Goal: Task Accomplishment & Management: Use online tool/utility

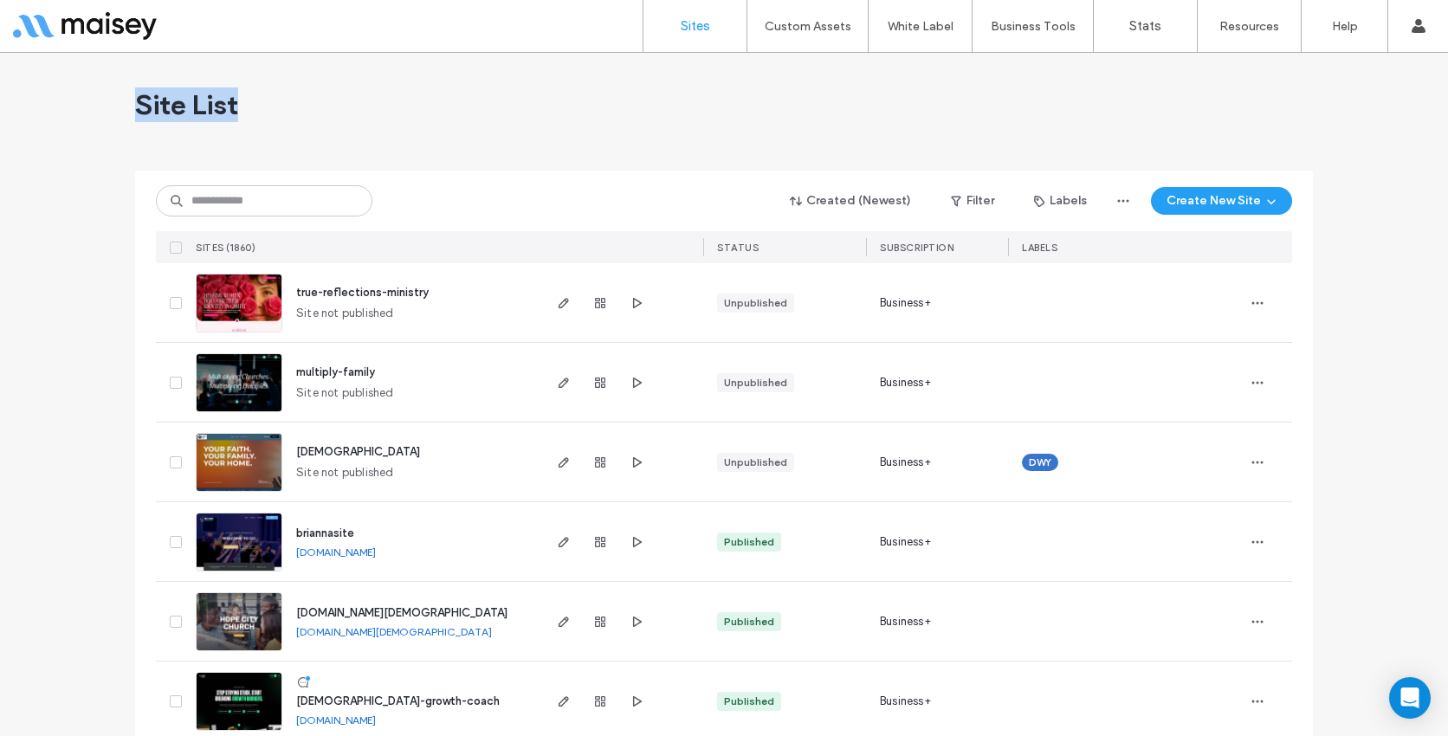
drag, startPoint x: 242, startPoint y: 109, endPoint x: 126, endPoint y: 103, distance: 116.2
drag, startPoint x: 126, startPoint y: 103, endPoint x: 234, endPoint y: 101, distance: 108.2
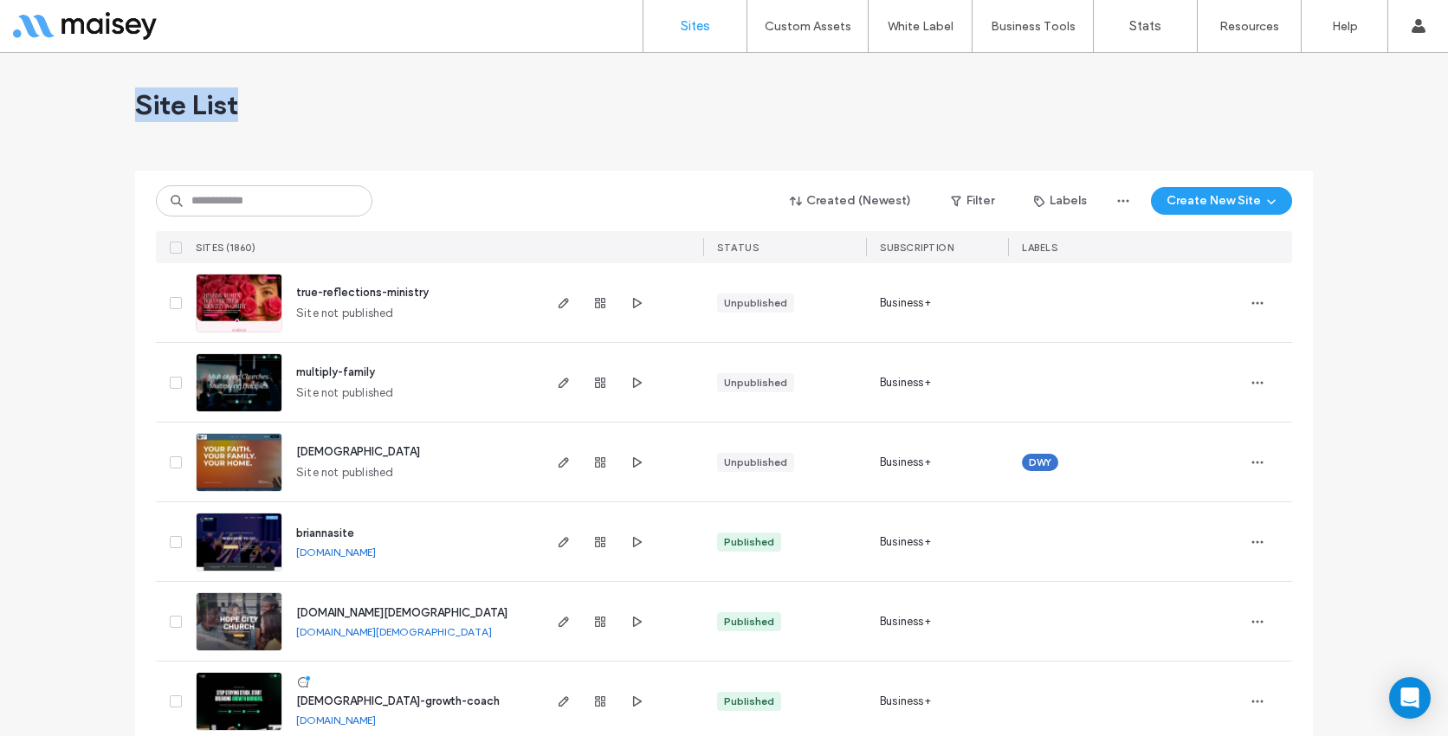
click at [234, 101] on div "Site List" at bounding box center [723, 105] width 1177 height 104
drag, startPoint x: 235, startPoint y: 108, endPoint x: 104, endPoint y: 108, distance: 130.7
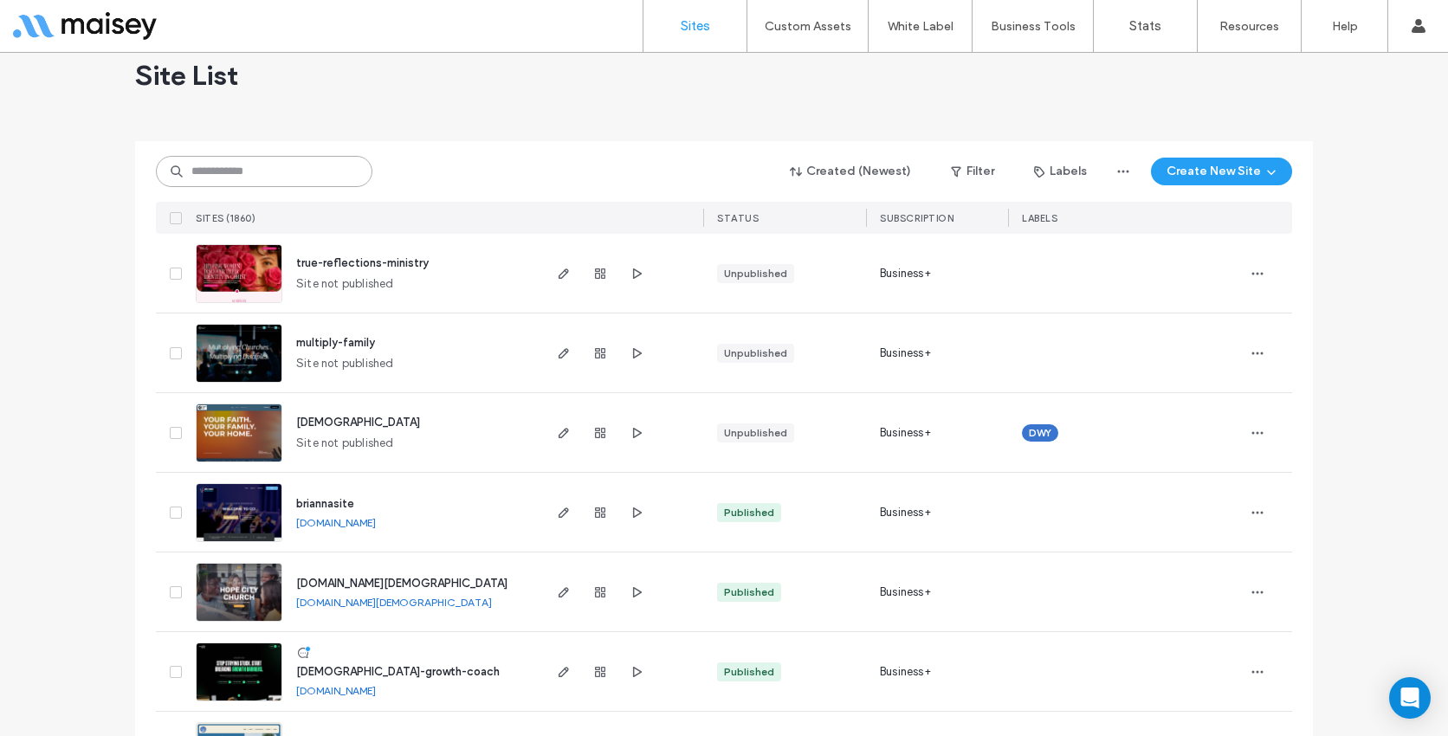
click at [197, 169] on input at bounding box center [264, 171] width 216 height 31
drag, startPoint x: 244, startPoint y: 88, endPoint x: 125, endPoint y: 88, distance: 119.5
click at [143, 100] on div "Site List" at bounding box center [723, 75] width 1177 height 104
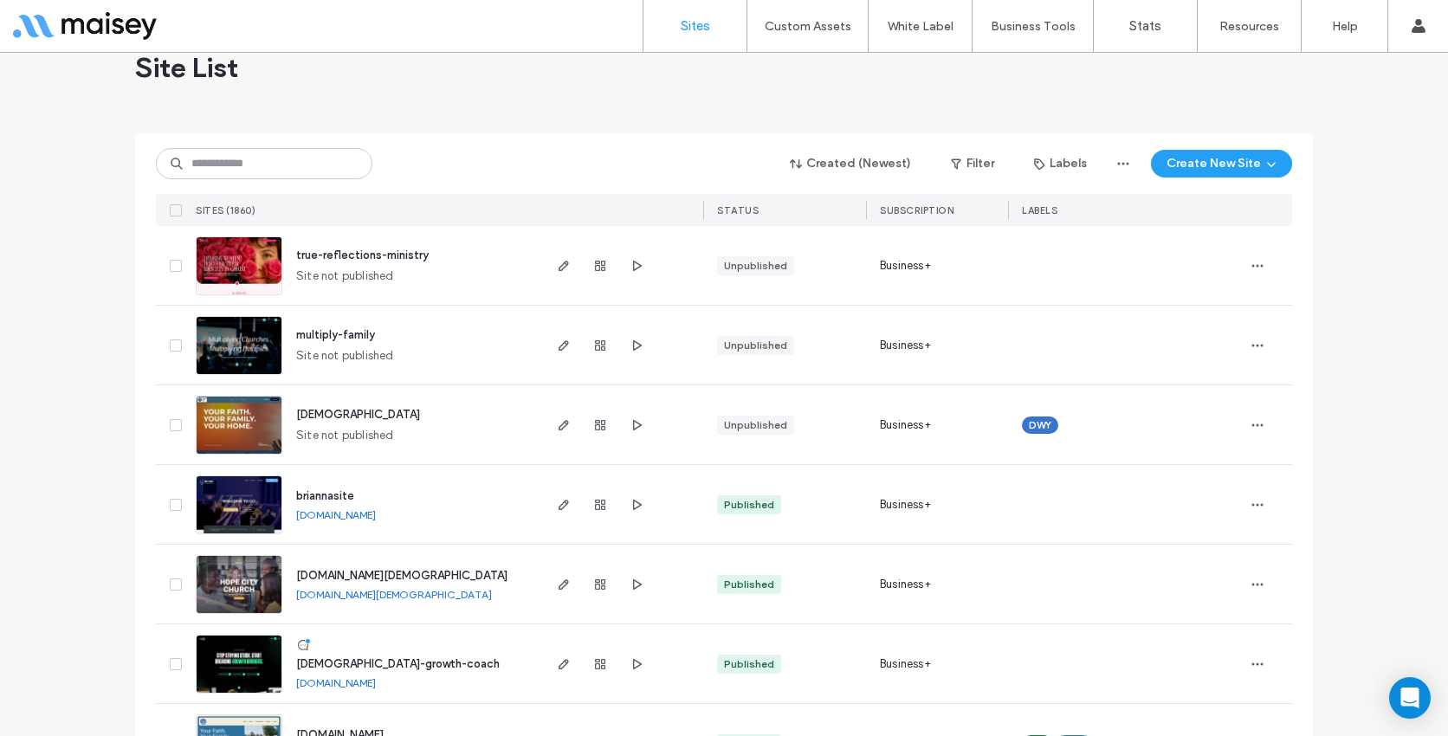
scroll to position [0, 0]
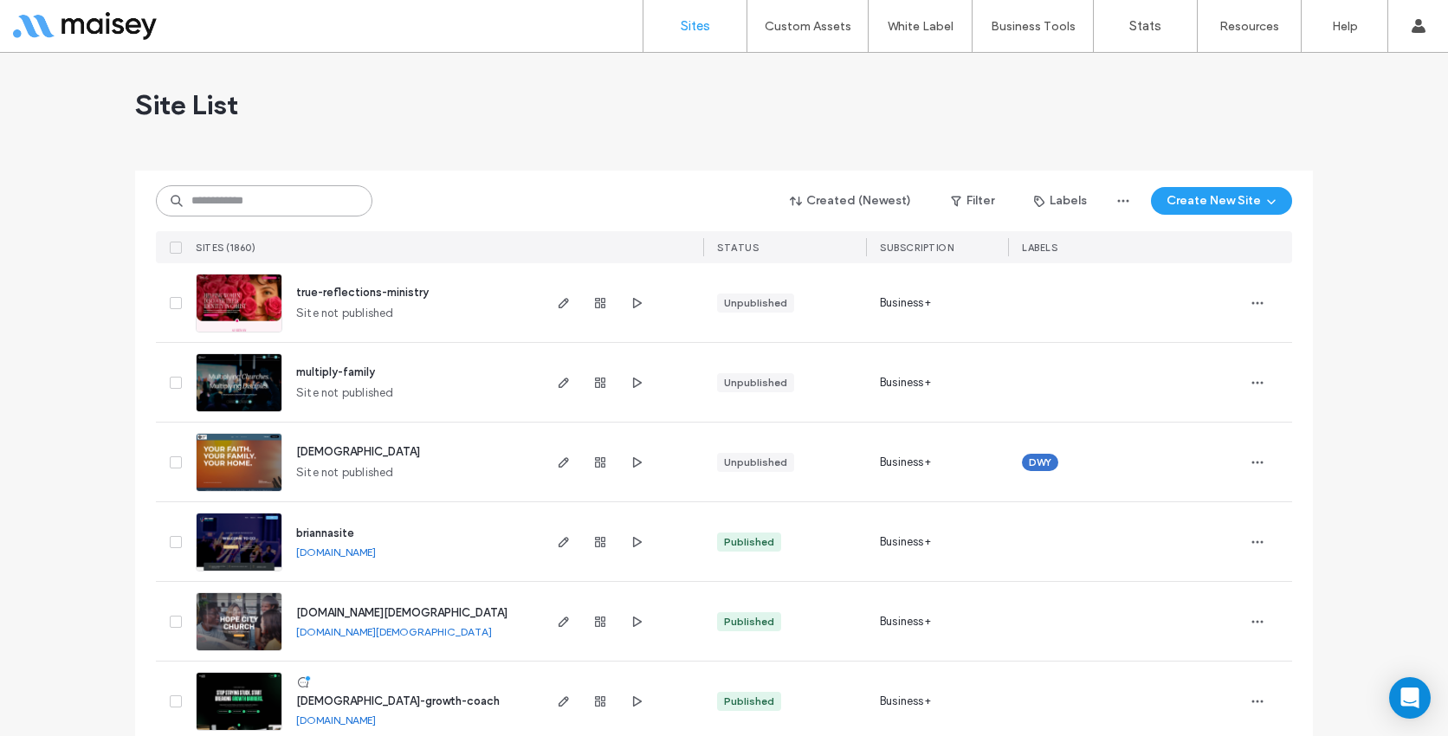
click at [188, 190] on input at bounding box center [264, 200] width 216 height 31
click at [197, 205] on input at bounding box center [264, 200] width 216 height 31
click at [197, 194] on input at bounding box center [264, 200] width 216 height 31
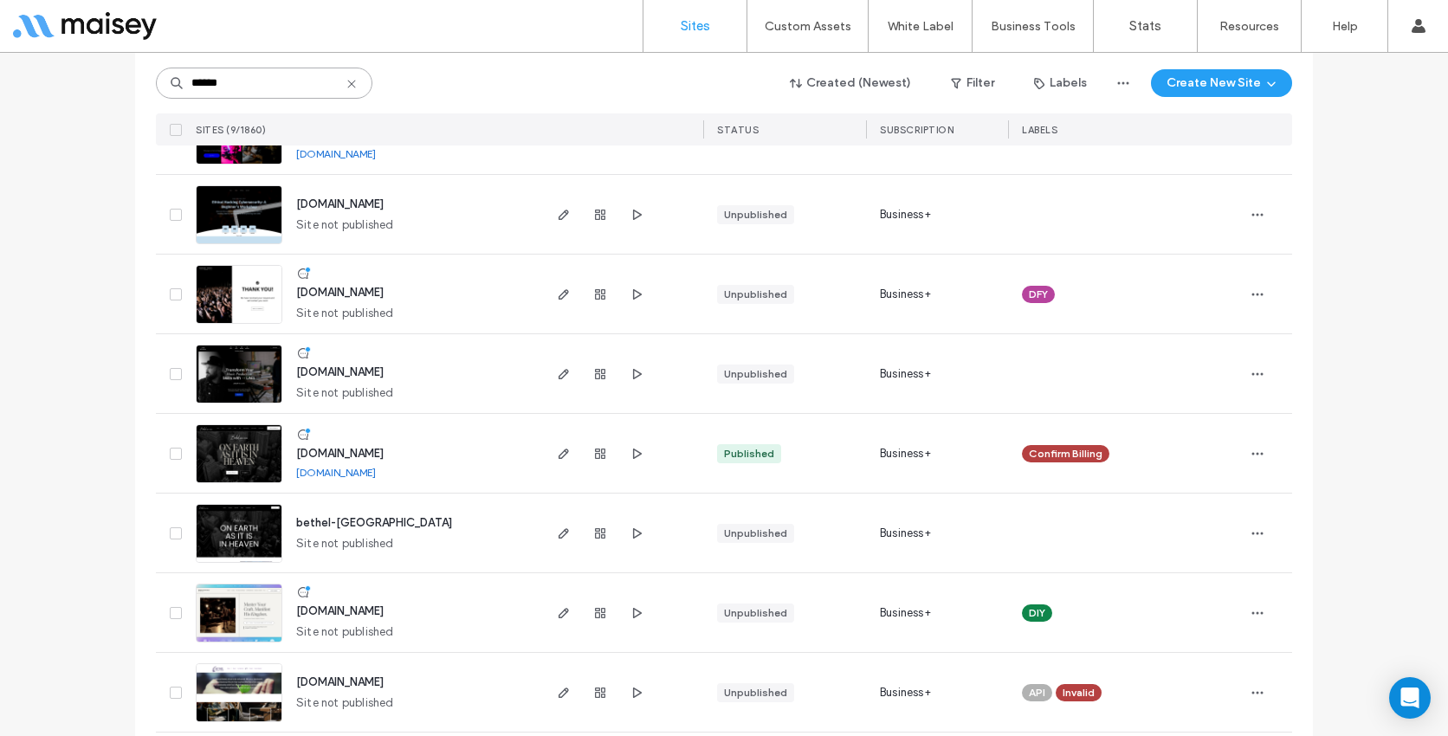
scroll to position [265, 0]
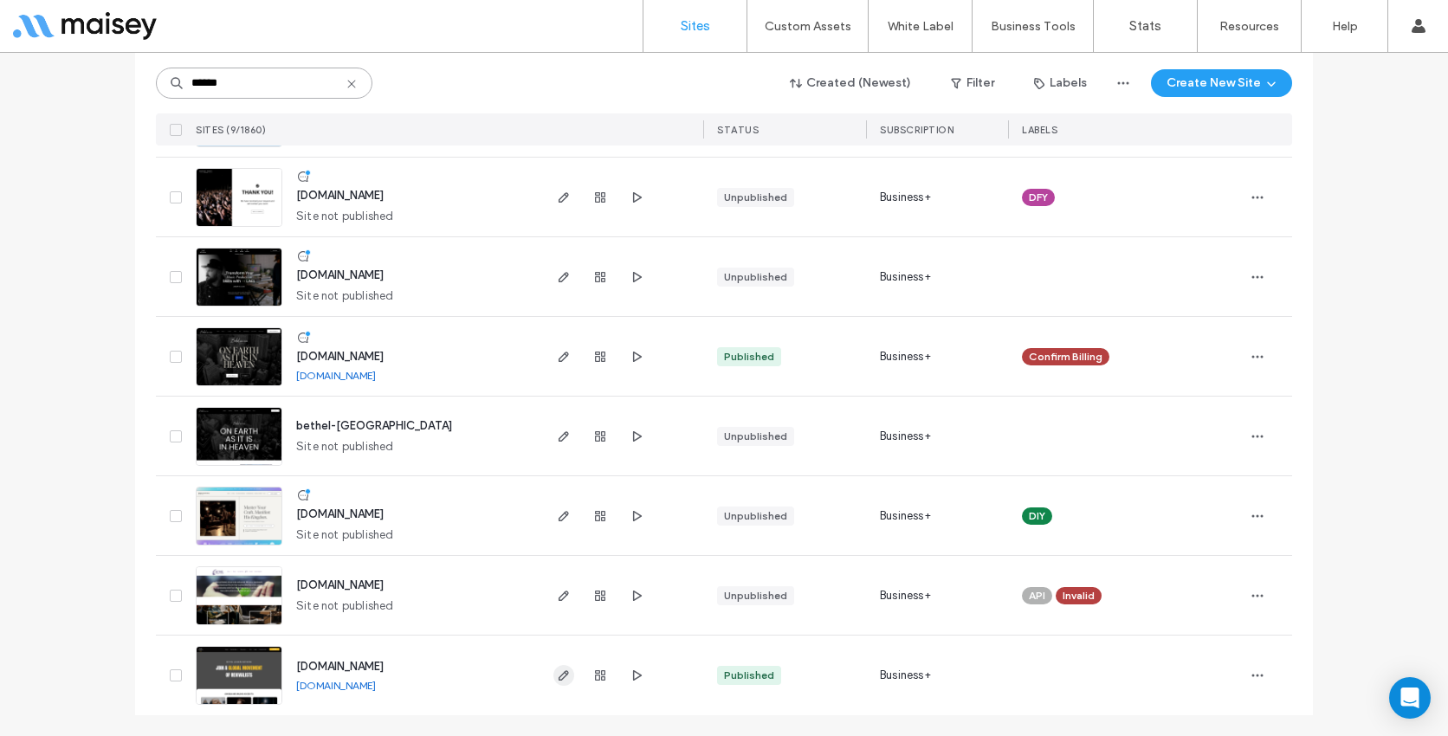
type input "******"
click at [558, 674] on icon "button" at bounding box center [564, 675] width 14 height 14
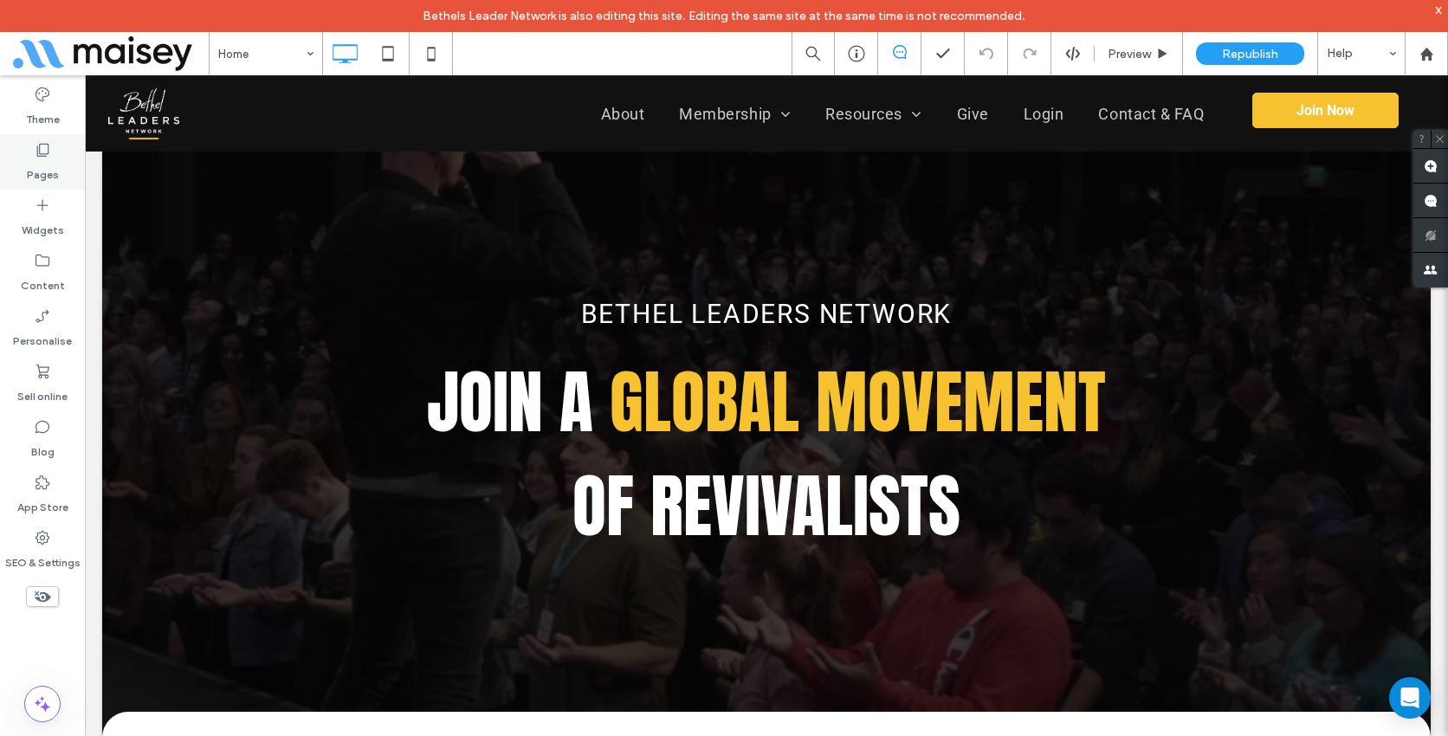
click at [39, 155] on icon at bounding box center [42, 149] width 17 height 17
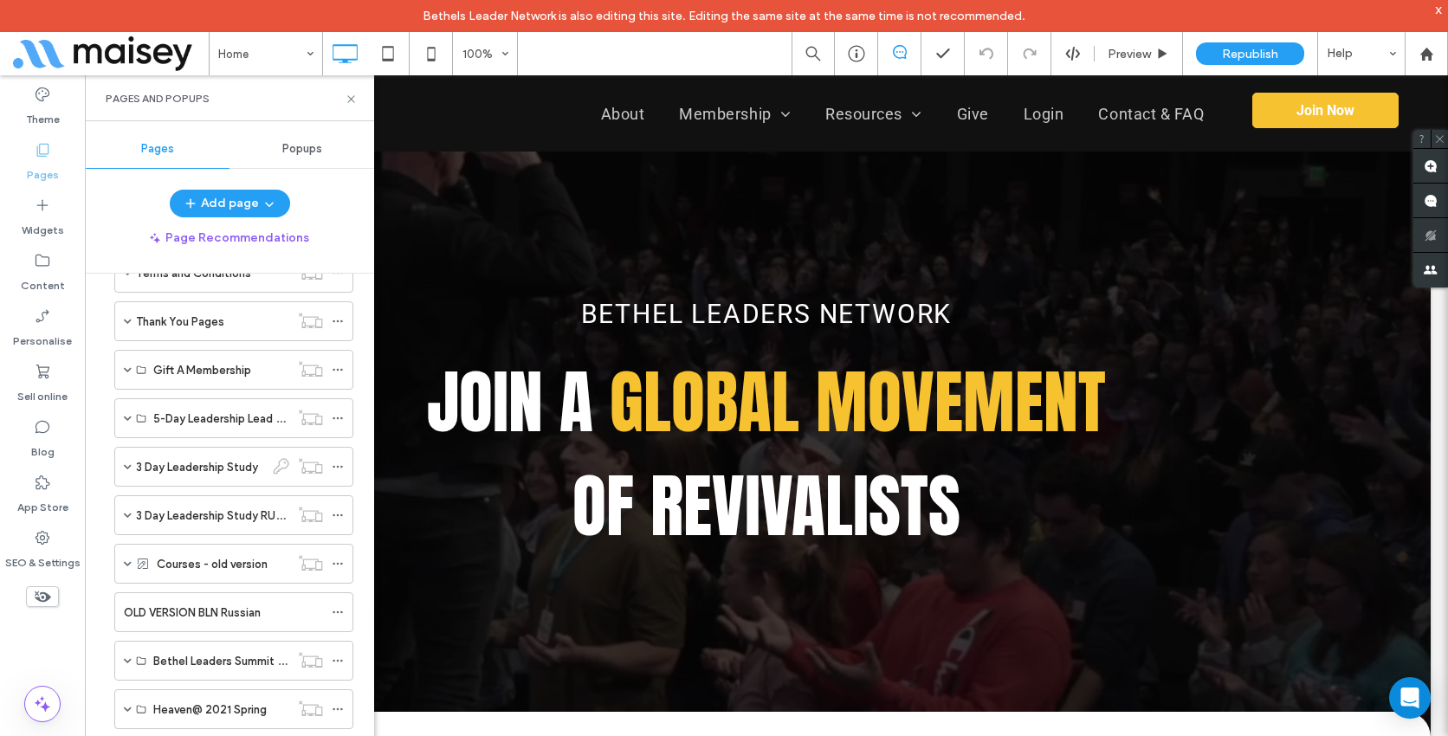
scroll to position [676, 0]
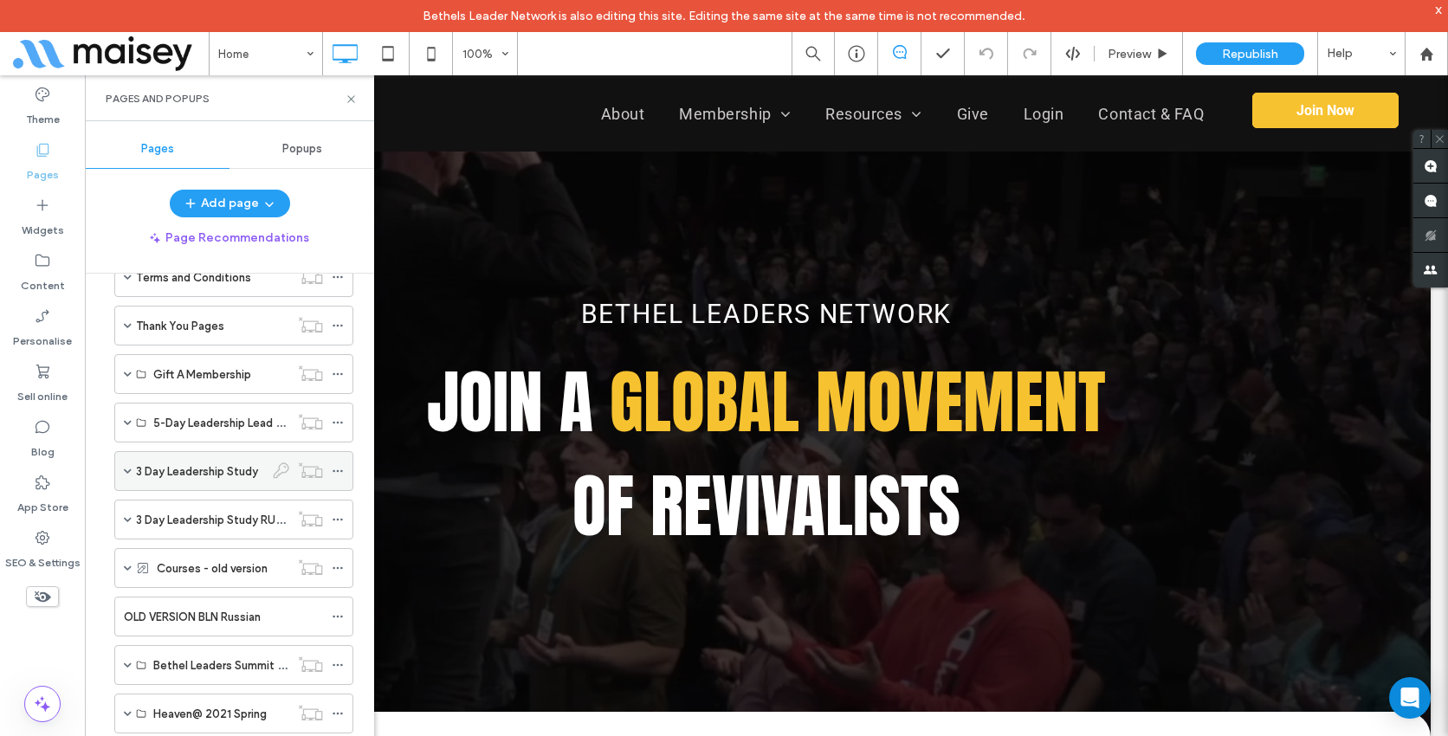
click at [126, 465] on span at bounding box center [128, 471] width 8 height 38
click at [174, 477] on label "3 Day Leadership Study" at bounding box center [197, 471] width 122 height 30
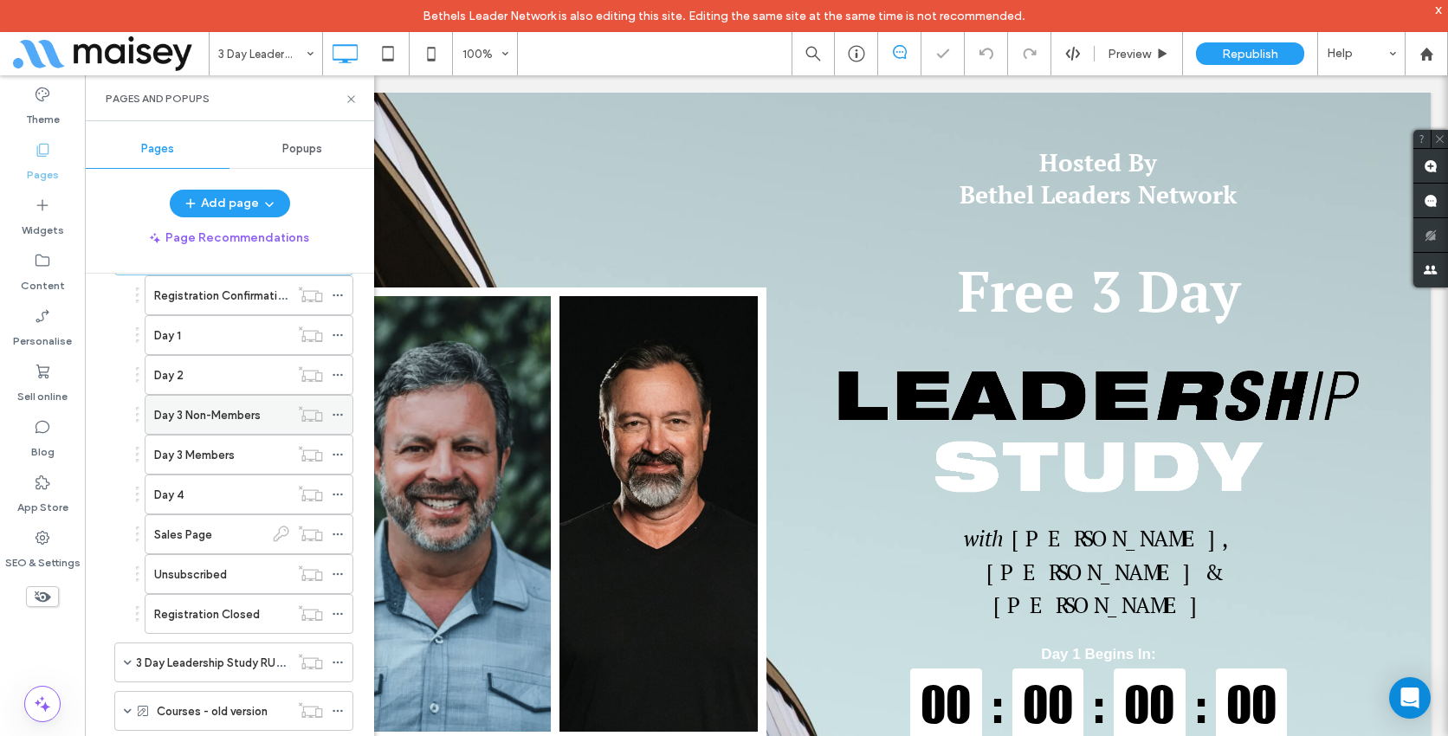
scroll to position [893, 0]
click at [181, 339] on label "Day 1" at bounding box center [167, 334] width 27 height 30
click at [349, 100] on use at bounding box center [350, 98] width 7 height 7
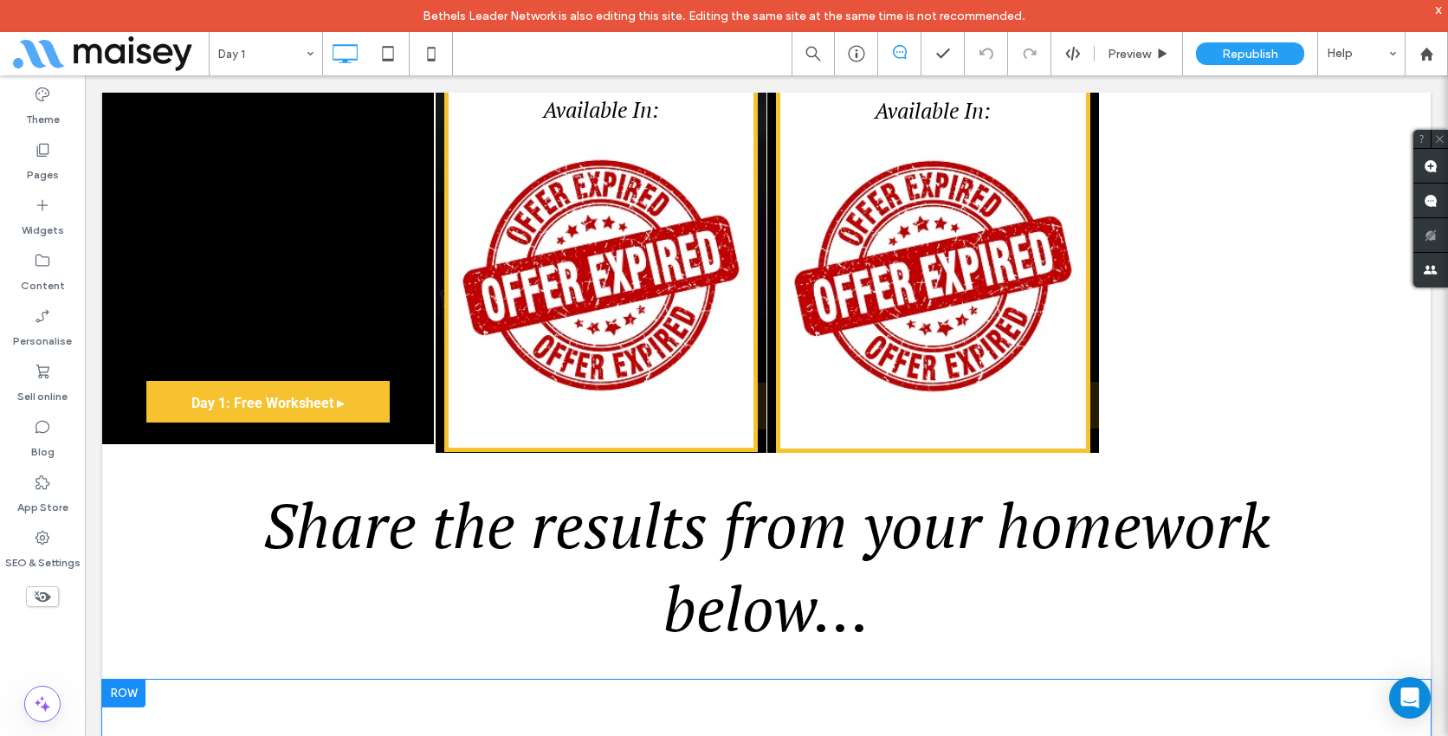
scroll to position [589, 0]
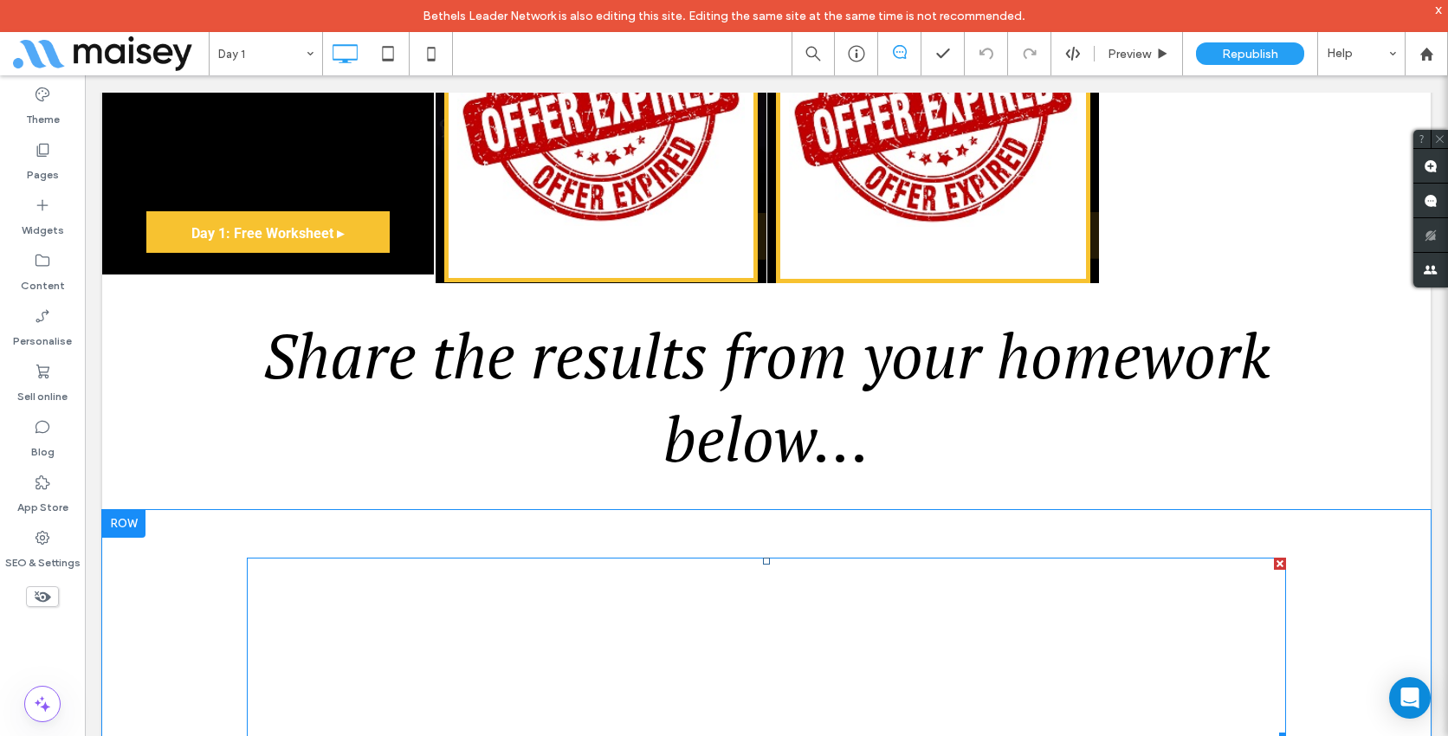
click at [362, 570] on span at bounding box center [766, 649] width 1039 height 182
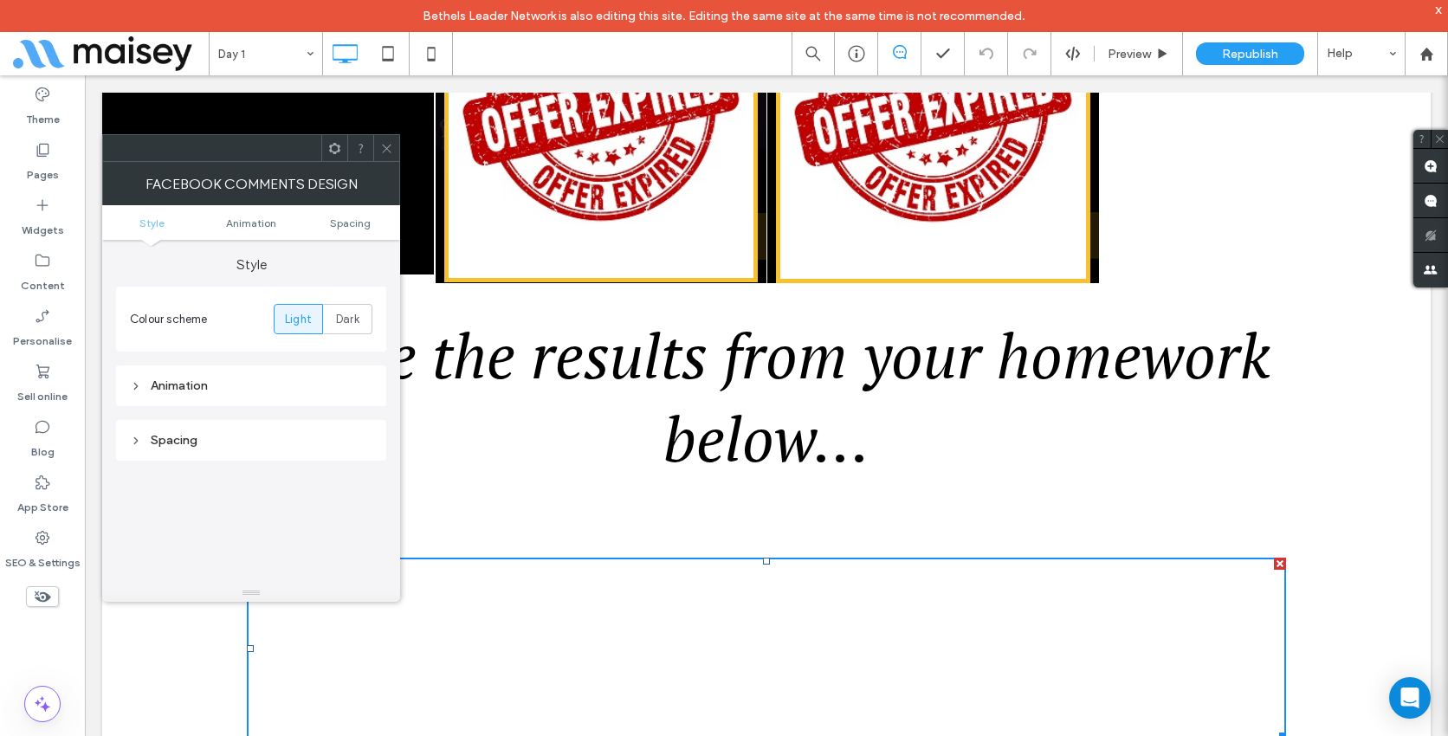
click at [391, 143] on icon at bounding box center [386, 148] width 13 height 13
